Goal: Task Accomplishment & Management: Use online tool/utility

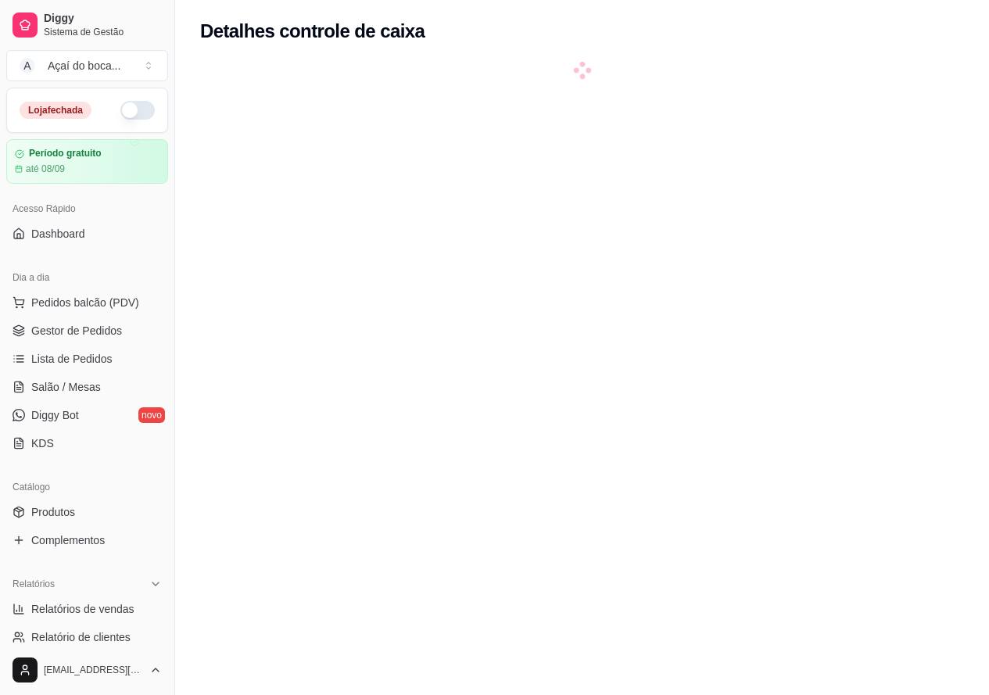
click at [141, 113] on button "button" at bounding box center [137, 110] width 34 height 19
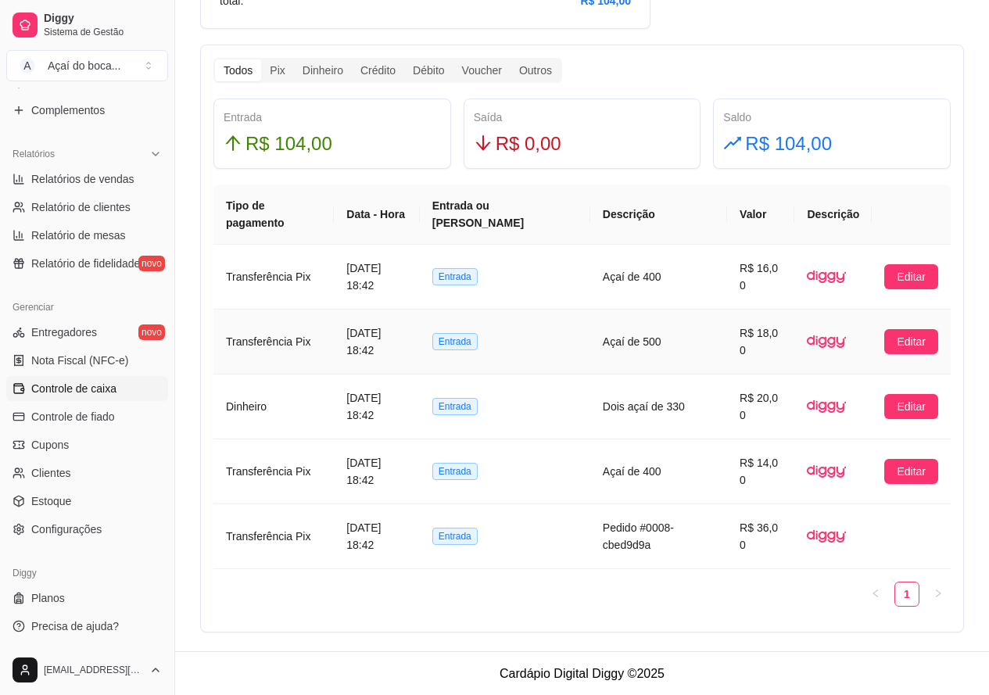
scroll to position [873, 0]
click at [97, 392] on span "Controle de caixa" at bounding box center [73, 389] width 85 height 16
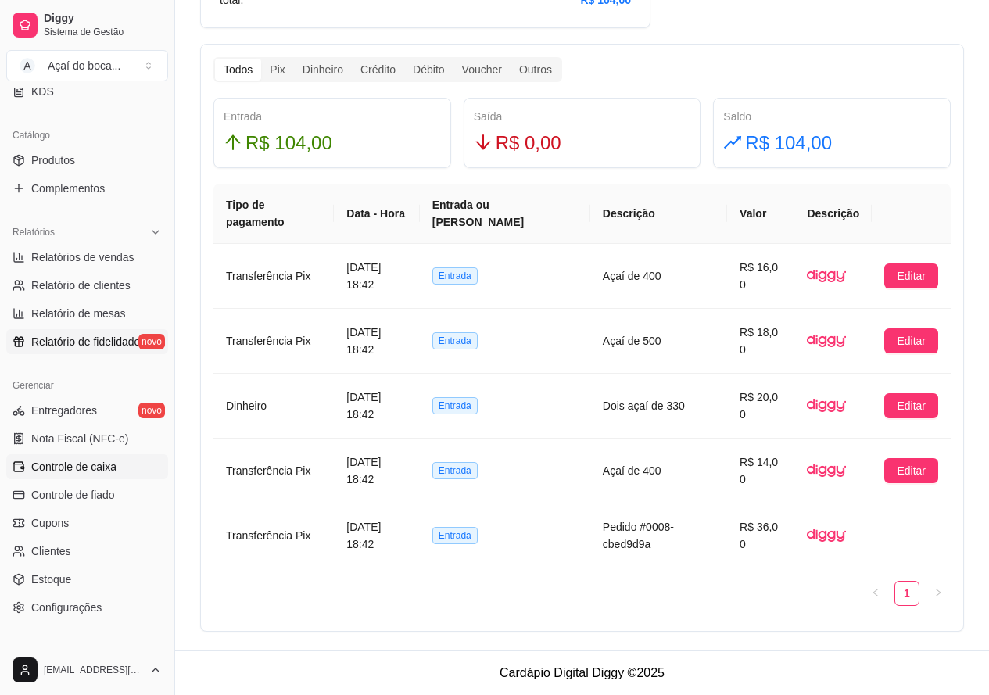
scroll to position [430, 0]
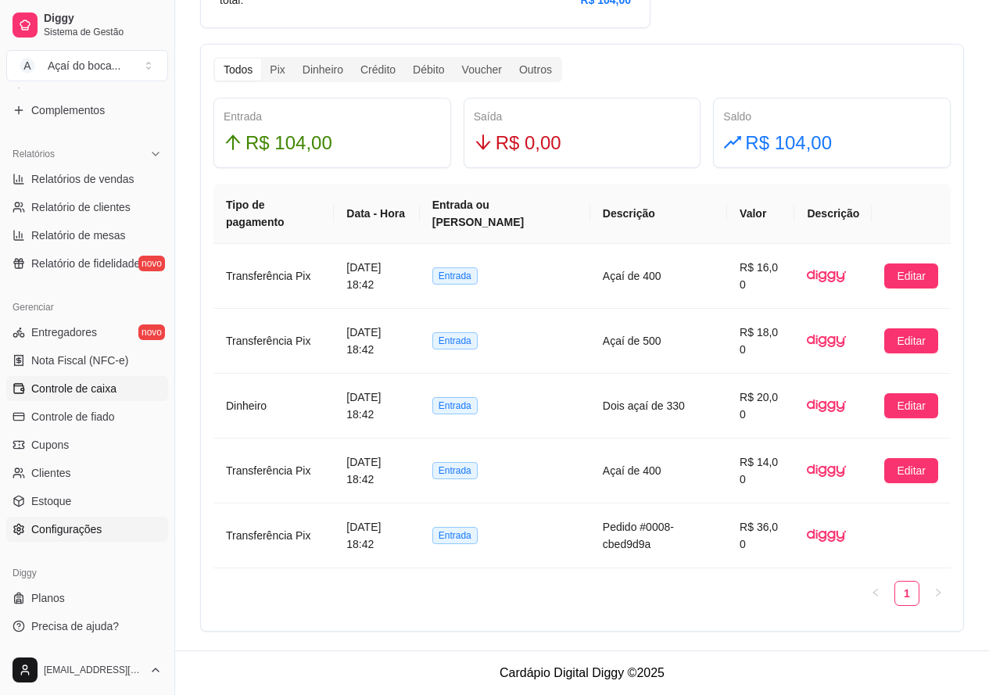
click at [74, 528] on span "Configurações" at bounding box center [66, 530] width 70 height 16
click at [45, 533] on span "Configurações" at bounding box center [66, 530] width 70 height 16
click at [48, 531] on span "Configurações" at bounding box center [66, 530] width 70 height 16
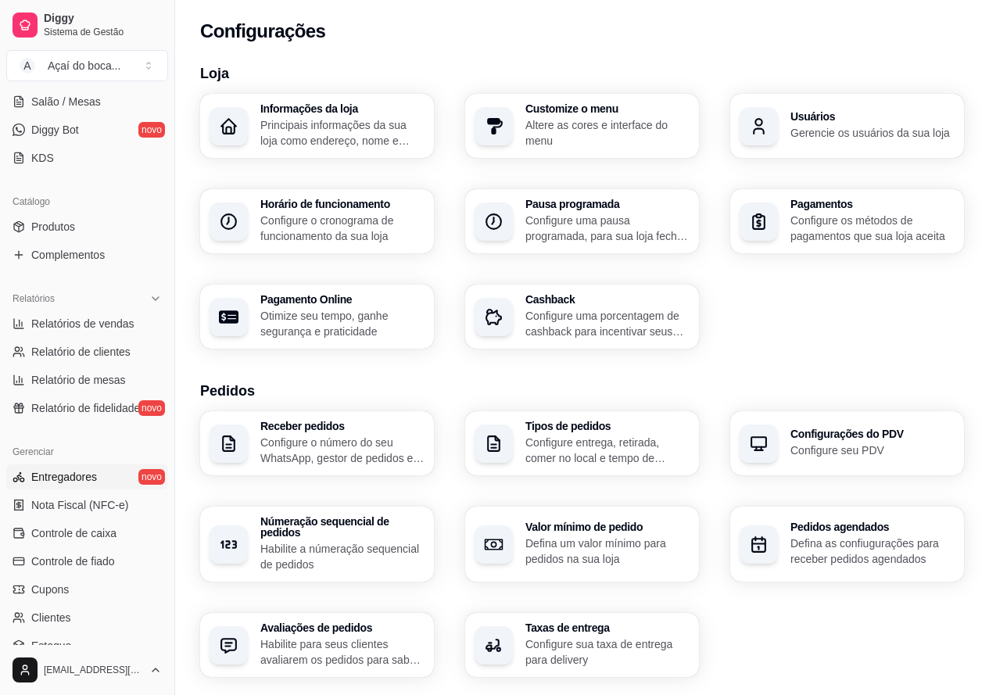
scroll to position [313, 0]
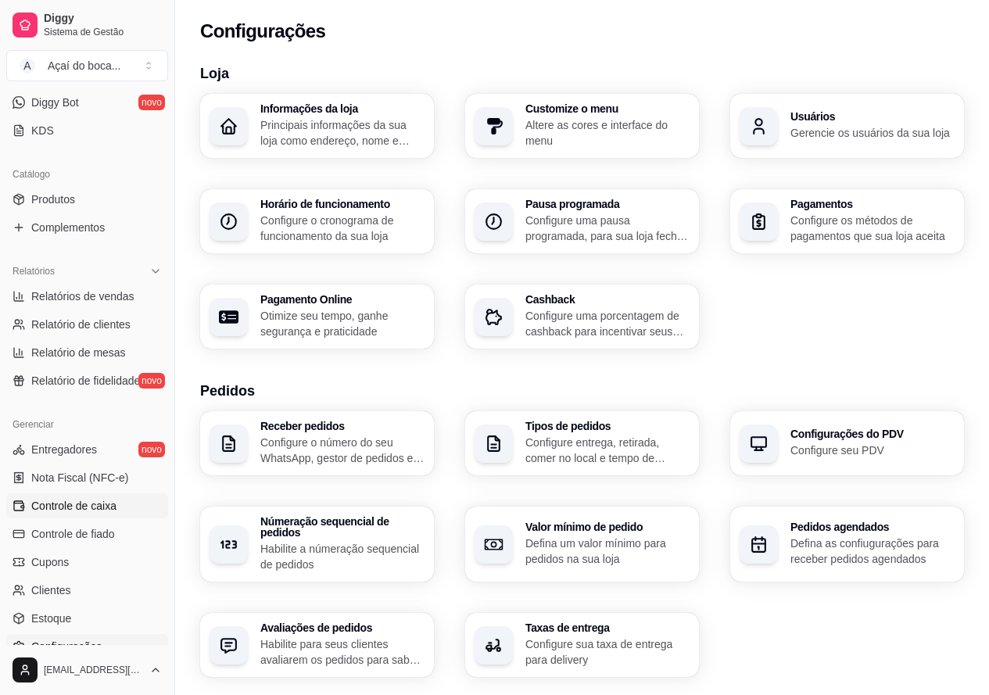
click at [80, 510] on span "Controle de caixa" at bounding box center [73, 506] width 85 height 16
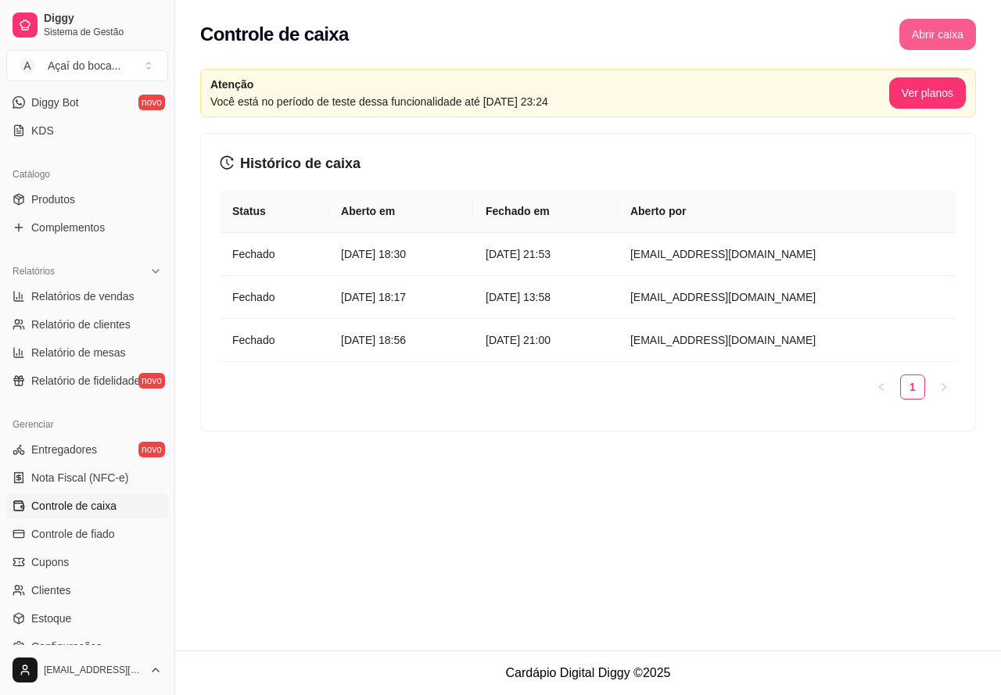
click at [945, 40] on button "Abrir caixa" at bounding box center [937, 34] width 77 height 31
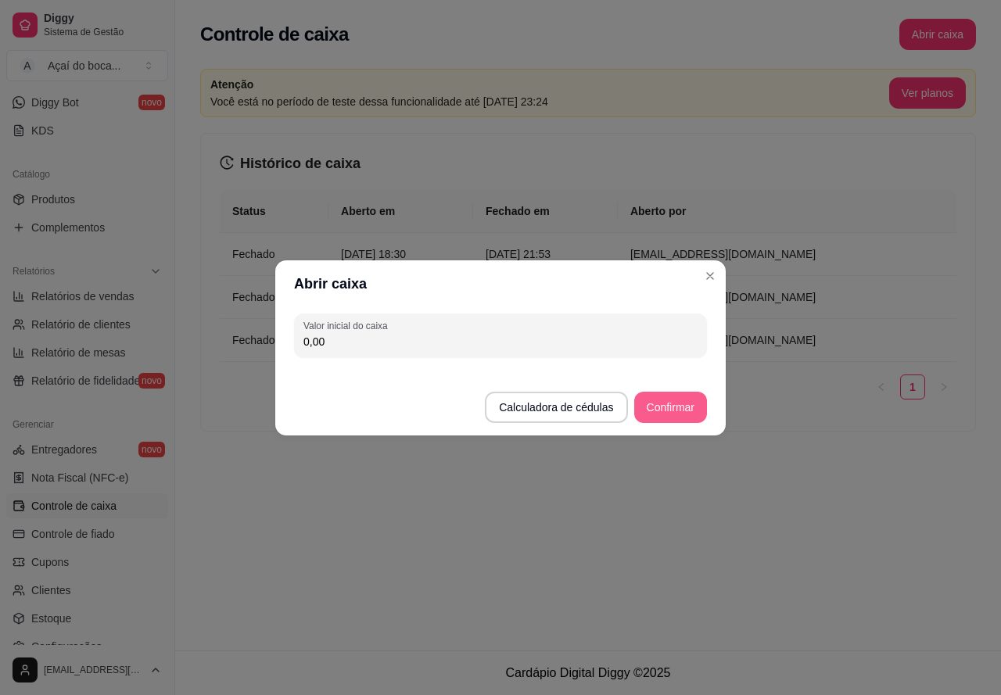
click at [672, 410] on button "Confirmar" at bounding box center [670, 407] width 73 height 31
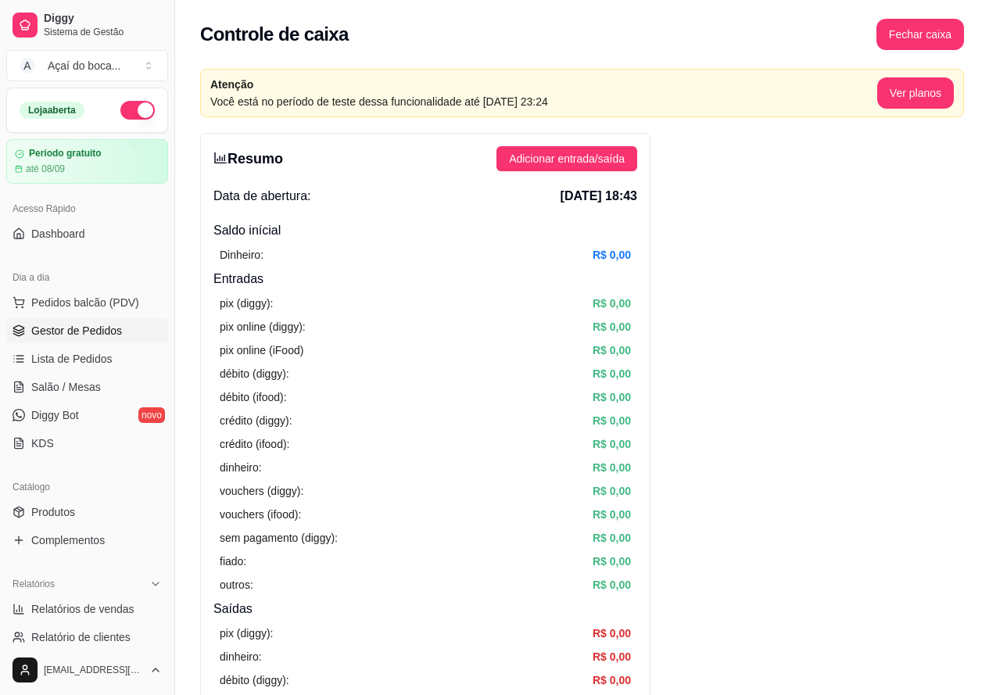
click at [86, 325] on span "Gestor de Pedidos" at bounding box center [76, 331] width 91 height 16
